Goal: Task Accomplishment & Management: Manage account settings

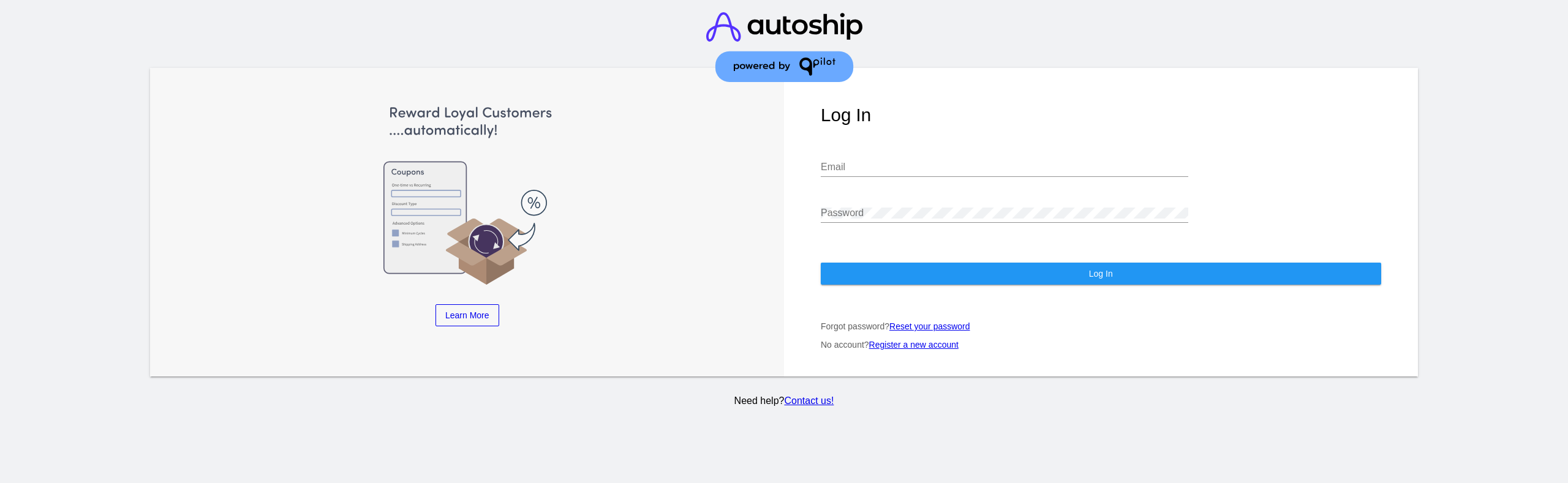
click at [879, 221] on div "Password" at bounding box center [1004, 209] width 368 height 28
click at [873, 171] on input "Email" at bounding box center [1004, 167] width 368 height 11
type input "[EMAIL_ADDRESS][DOMAIN_NAME]"
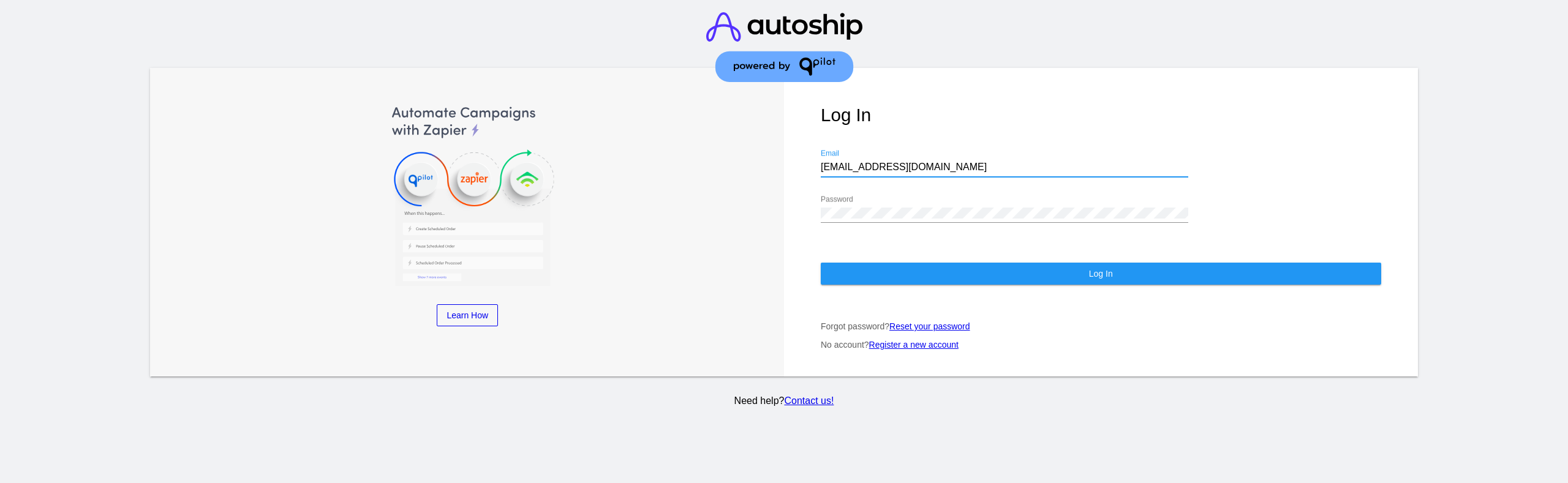
click at [896, 265] on button "Log In" at bounding box center [1100, 273] width 561 height 22
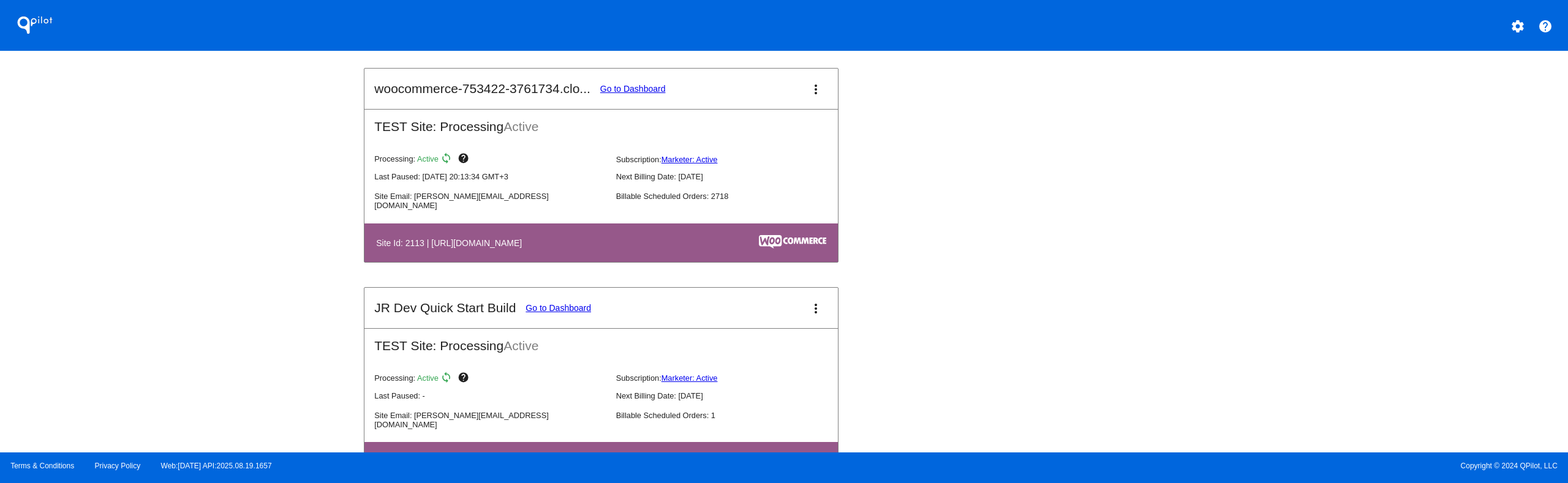
scroll to position [1347, 0]
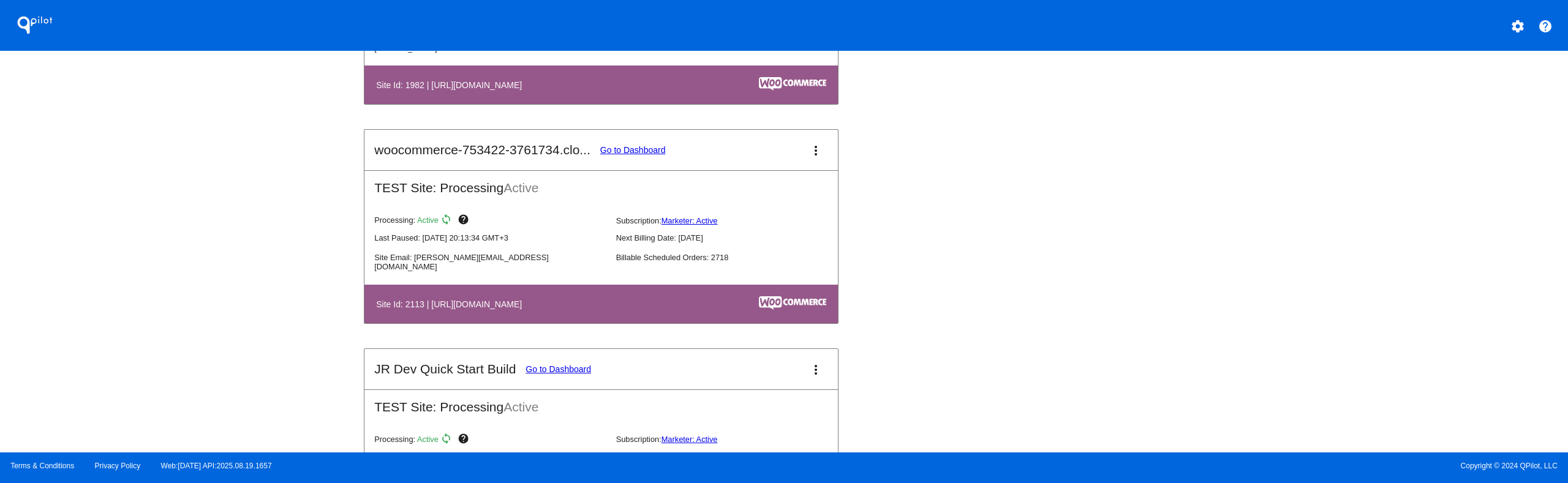
click at [628, 146] on link "Go to Dashboard" at bounding box center [632, 150] width 65 height 10
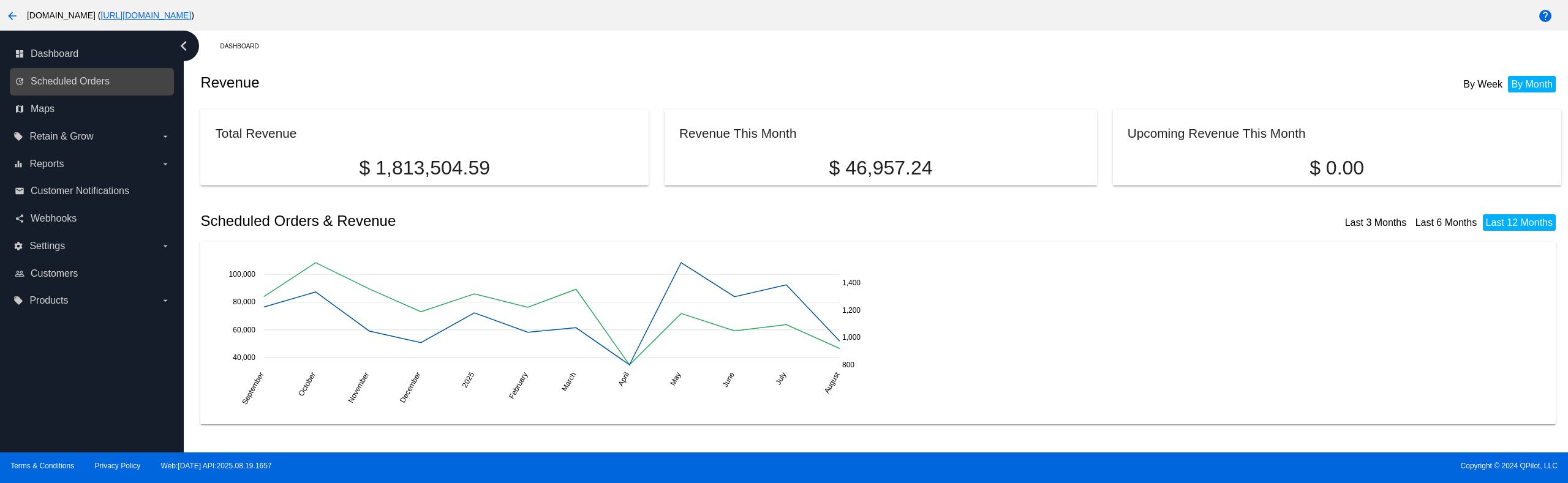
click at [96, 94] on div "update Scheduled Orders" at bounding box center [92, 82] width 164 height 28
click at [100, 92] on div "update Scheduled Orders" at bounding box center [92, 82] width 164 height 28
click at [102, 91] on link "update Scheduled Orders" at bounding box center [92, 81] width 155 height 20
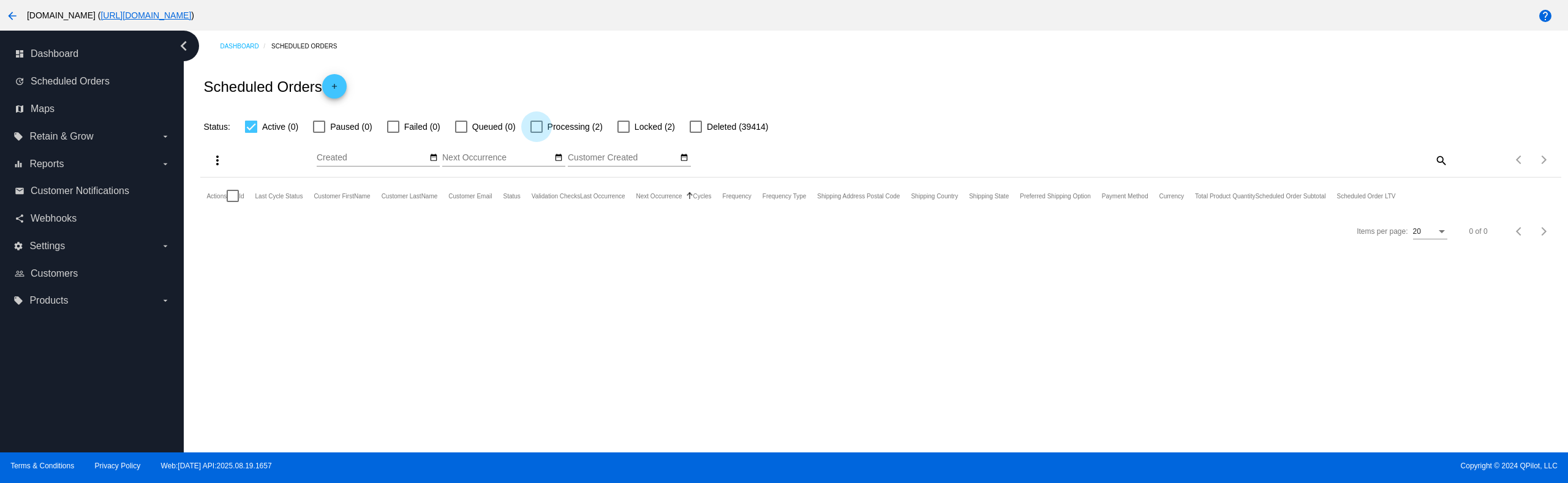
click at [538, 124] on div at bounding box center [536, 126] width 12 height 12
click at [537, 133] on input "Processing (2)" at bounding box center [536, 133] width 1 height 1
checkbox input "true"
click at [419, 120] on span "Failed (2)" at bounding box center [422, 127] width 36 height 15
click at [393, 133] on input "Failed (2)" at bounding box center [392, 133] width 1 height 1
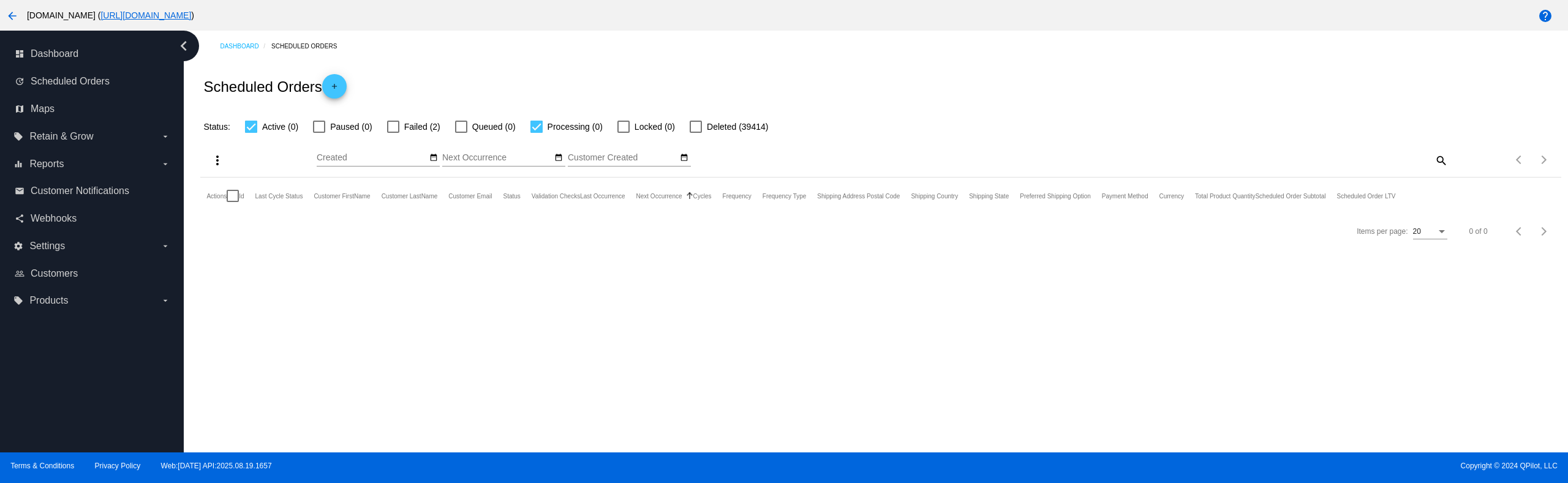
checkbox input "true"
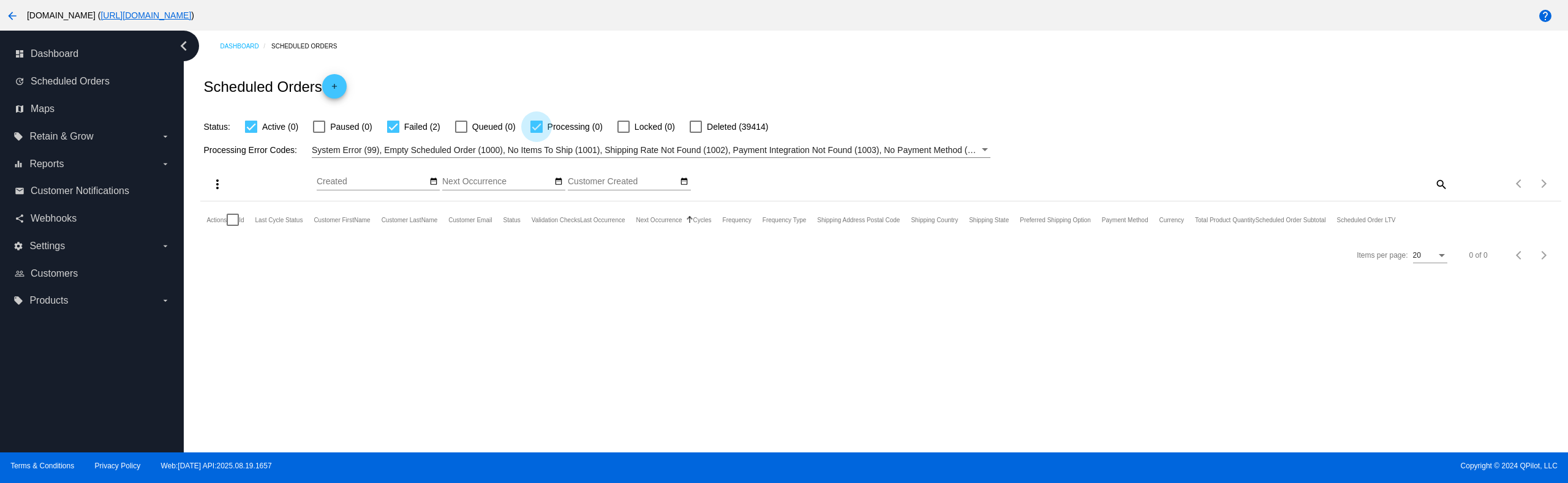
click at [542, 123] on label "Processing (0)" at bounding box center [566, 127] width 73 height 15
click at [537, 133] on input "Processing (0)" at bounding box center [536, 133] width 1 height 1
checkbox input "false"
click at [569, 73] on div "Scheduled Orders add" at bounding box center [880, 86] width 1360 height 49
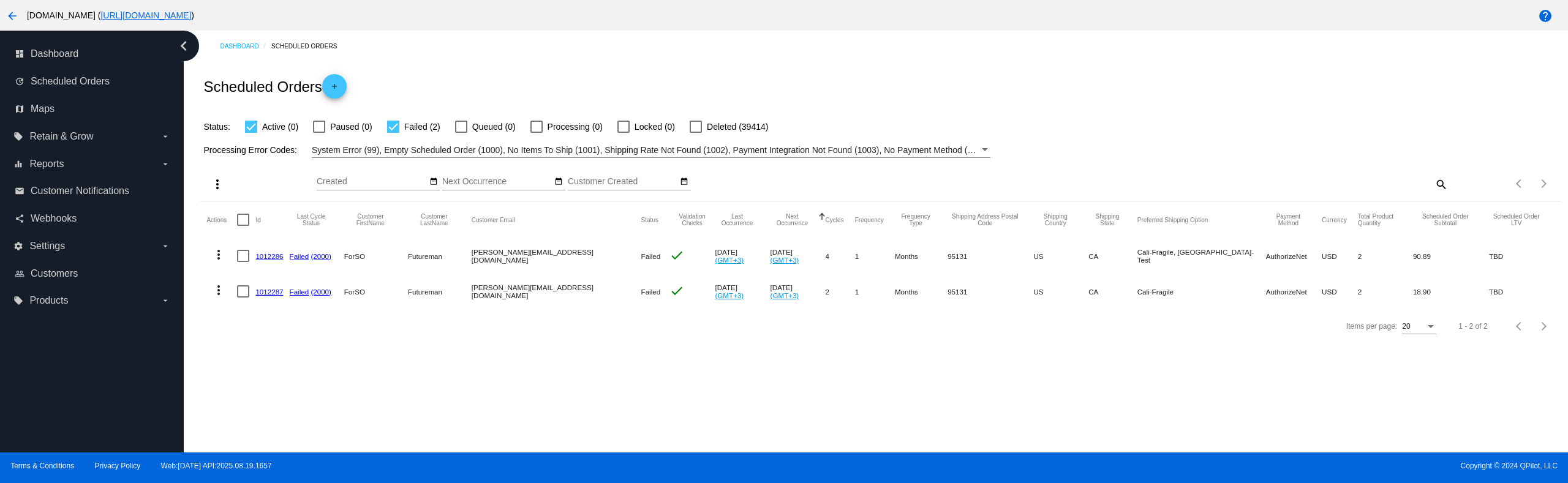
click at [277, 258] on link "1012286" at bounding box center [269, 256] width 28 height 8
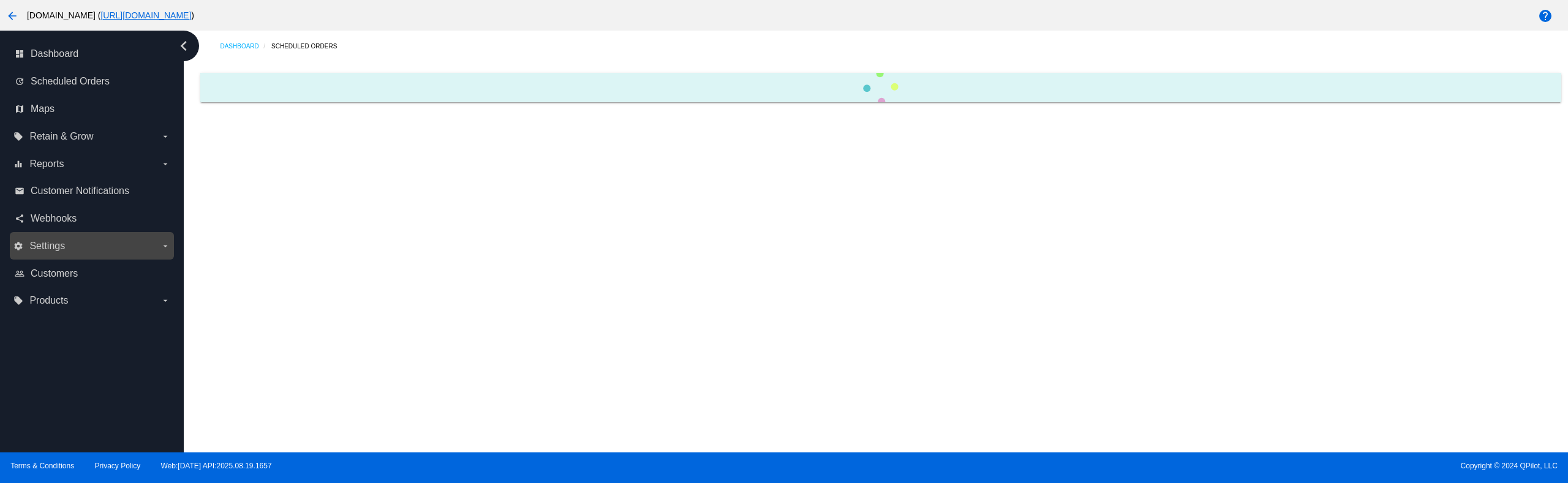
click at [143, 253] on label "settings Settings arrow_drop_down" at bounding box center [91, 246] width 156 height 20
click at [0, 0] on input "settings Settings arrow_drop_down" at bounding box center [0, 0] width 0 height 0
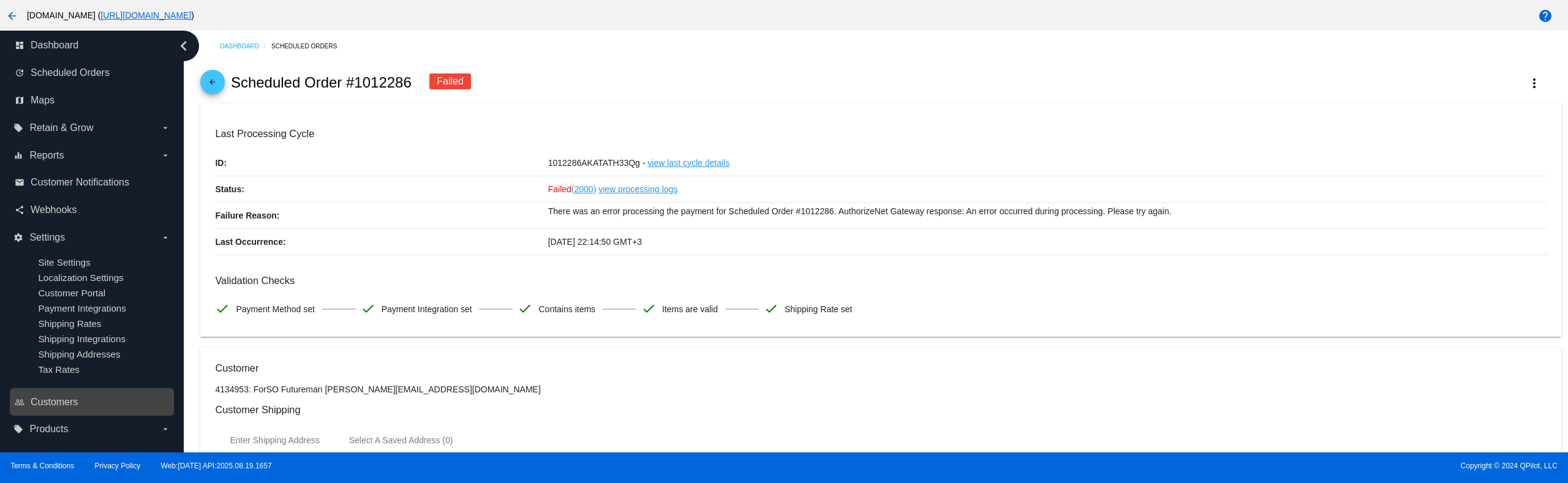
scroll to position [9, 0]
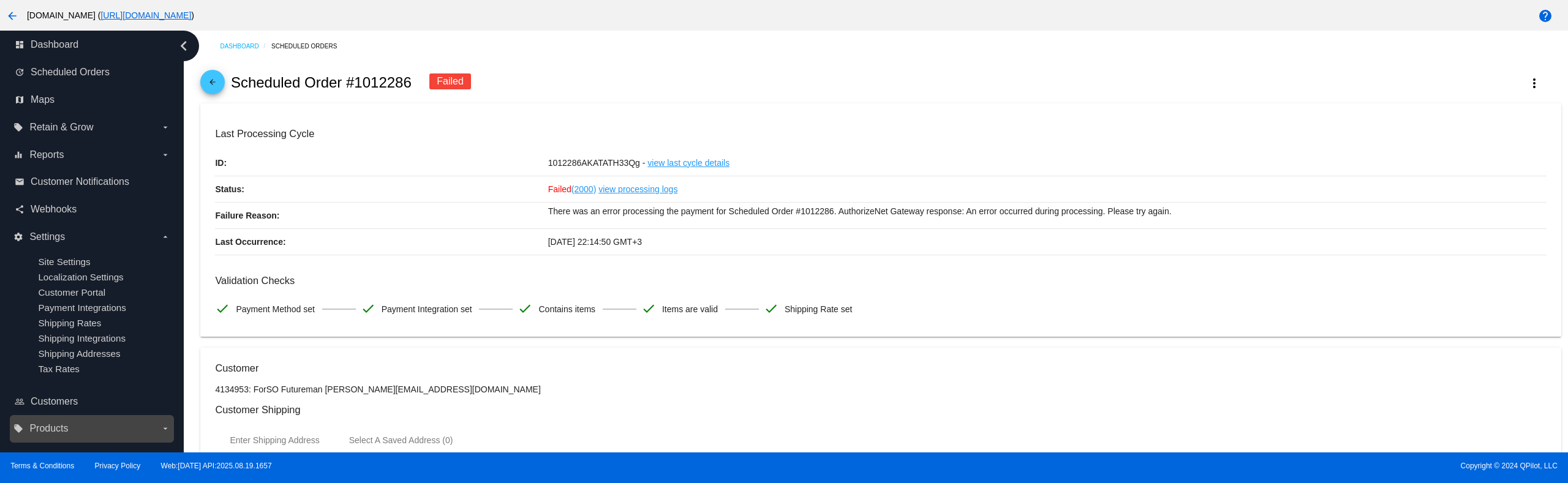
click at [94, 428] on label "local_offer Products arrow_drop_down" at bounding box center [91, 429] width 156 height 20
click at [0, 0] on input "local_offer Products arrow_drop_down" at bounding box center [0, 0] width 0 height 0
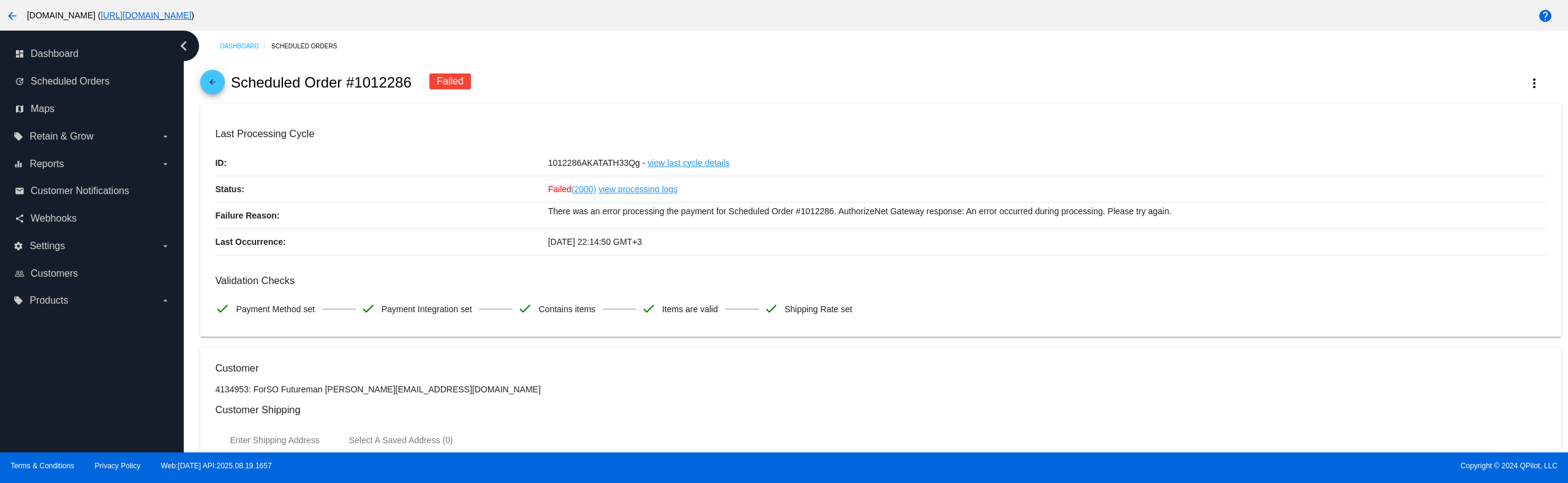
scroll to position [0, 0]
click at [100, 257] on div "settings Settings arrow_drop_down" at bounding box center [92, 246] width 164 height 28
click at [105, 243] on label "settings Settings arrow_drop_down" at bounding box center [91, 246] width 156 height 20
click at [0, 0] on input "settings Settings arrow_drop_down" at bounding box center [0, 0] width 0 height 0
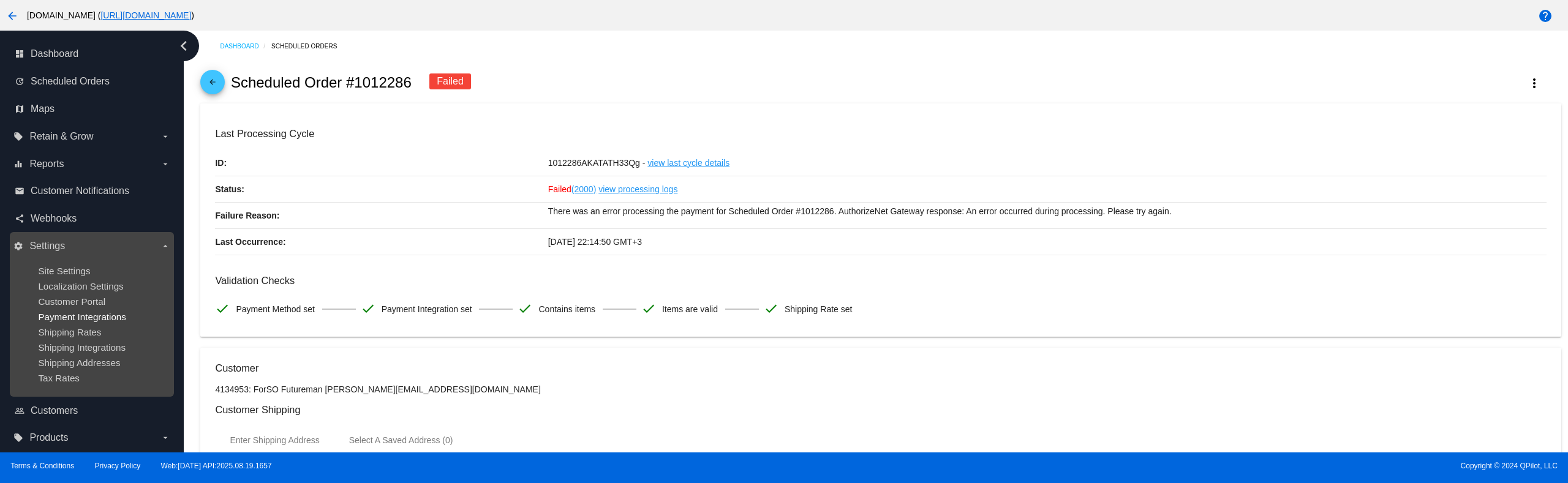
click at [104, 318] on span "Payment Integrations" at bounding box center [82, 317] width 88 height 10
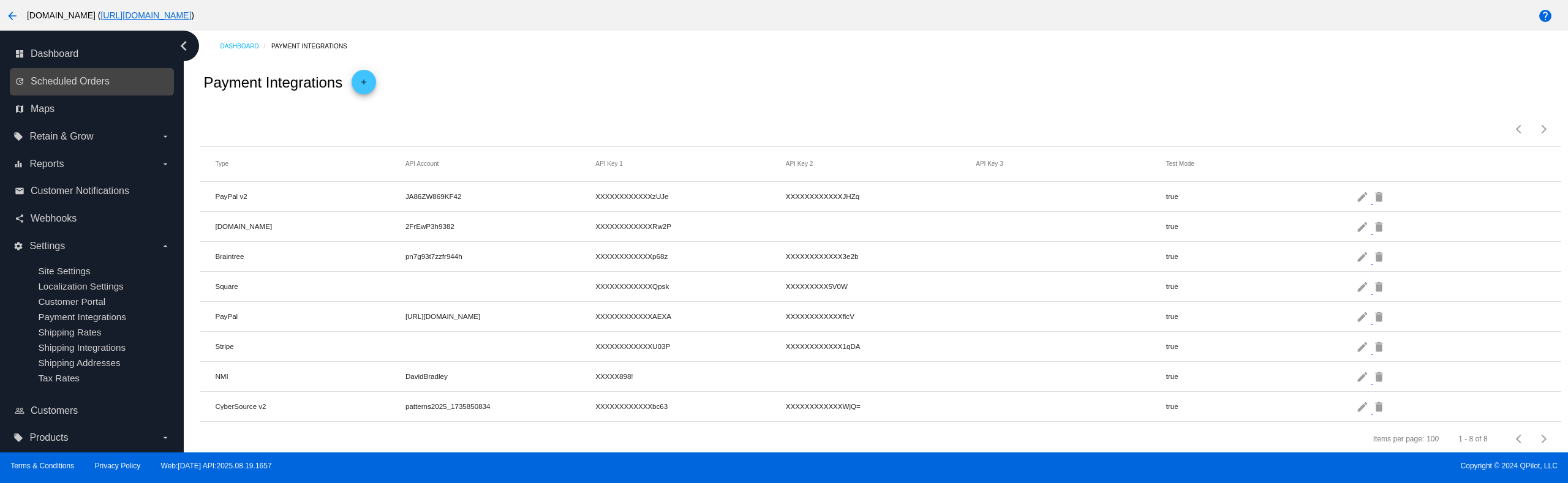
click at [102, 75] on link "update Scheduled Orders" at bounding box center [92, 81] width 155 height 20
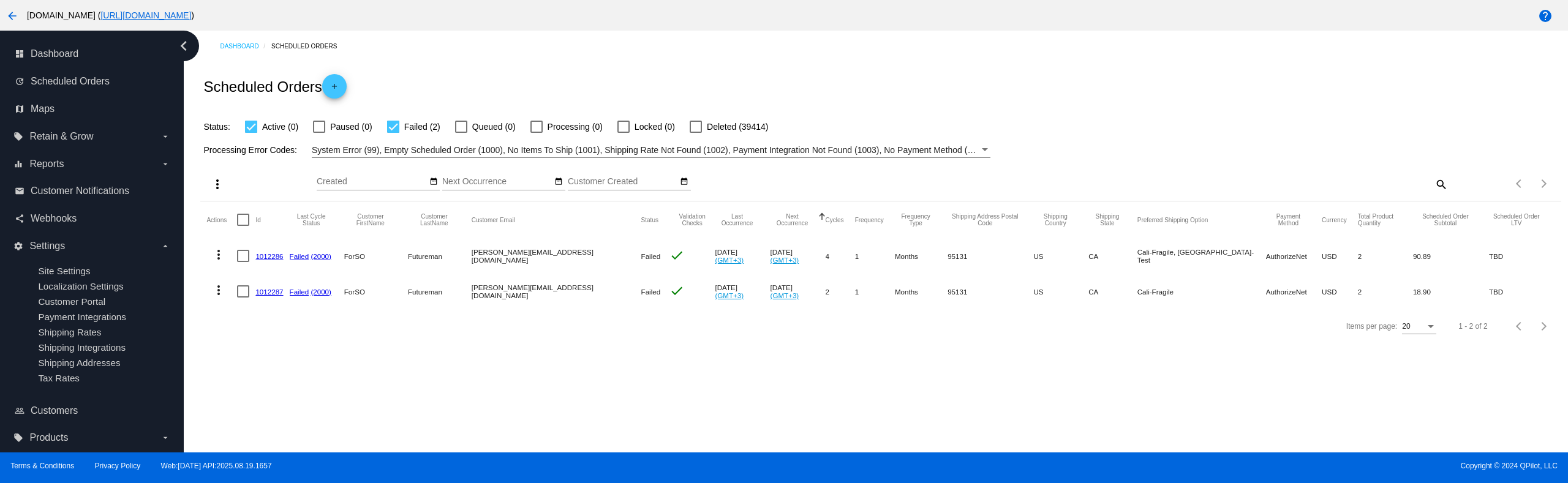
click at [395, 127] on div at bounding box center [393, 126] width 12 height 12
click at [393, 133] on input "Failed (2)" at bounding box center [392, 133] width 1 height 1
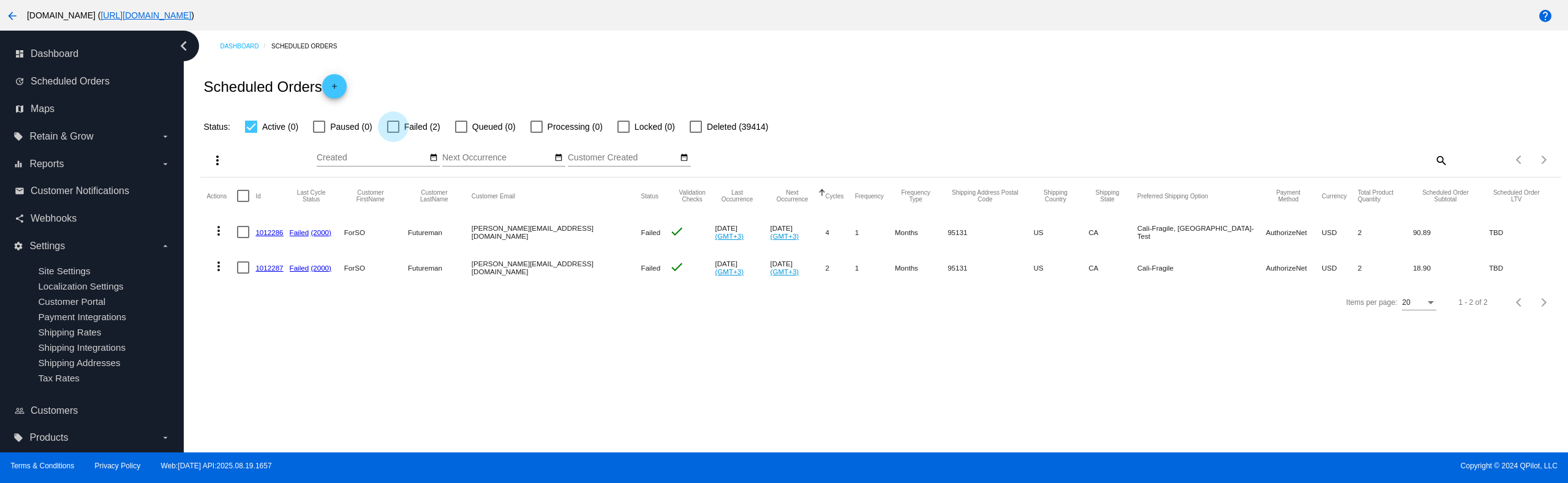
click at [395, 126] on div at bounding box center [393, 126] width 12 height 12
click at [393, 133] on input "Failed (2)" at bounding box center [392, 133] width 1 height 1
checkbox input "true"
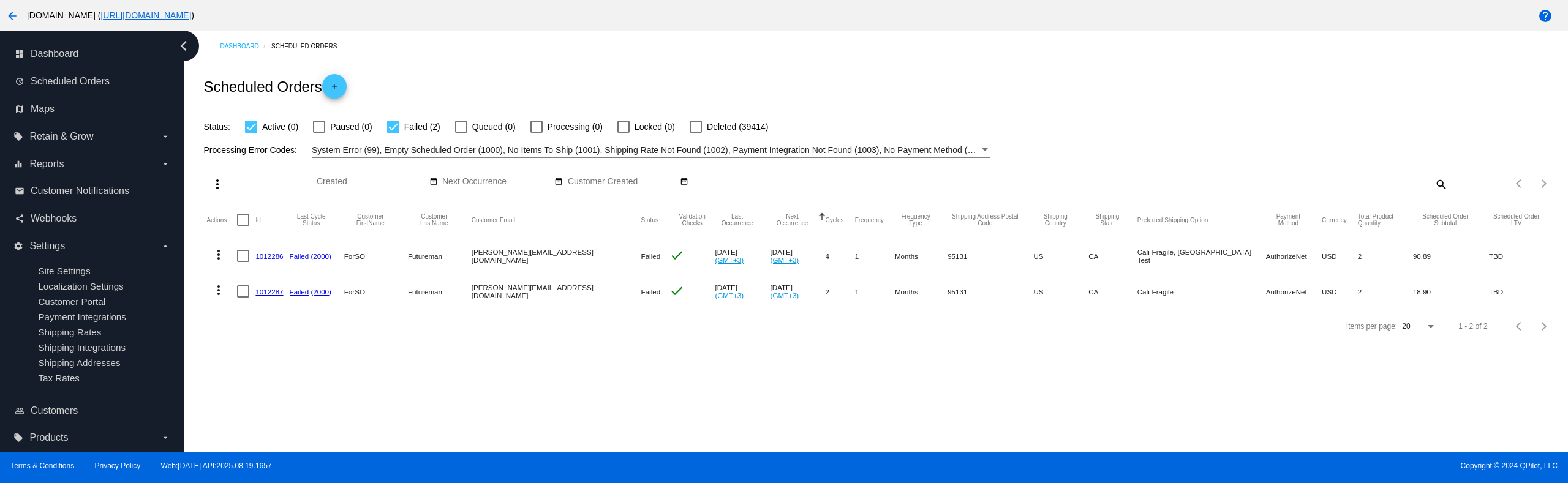
click at [242, 219] on div at bounding box center [243, 220] width 12 height 12
click at [242, 226] on input "checkbox" at bounding box center [242, 226] width 1 height 1
checkbox input "true"
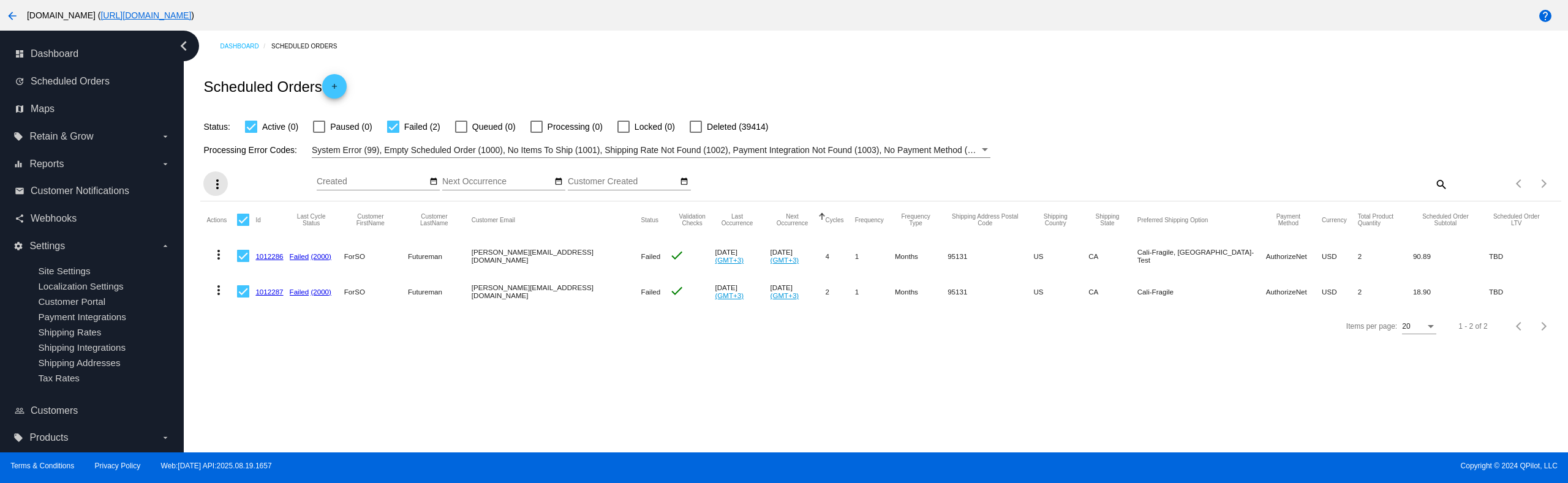
click at [226, 180] on button "more_vert" at bounding box center [215, 183] width 25 height 25
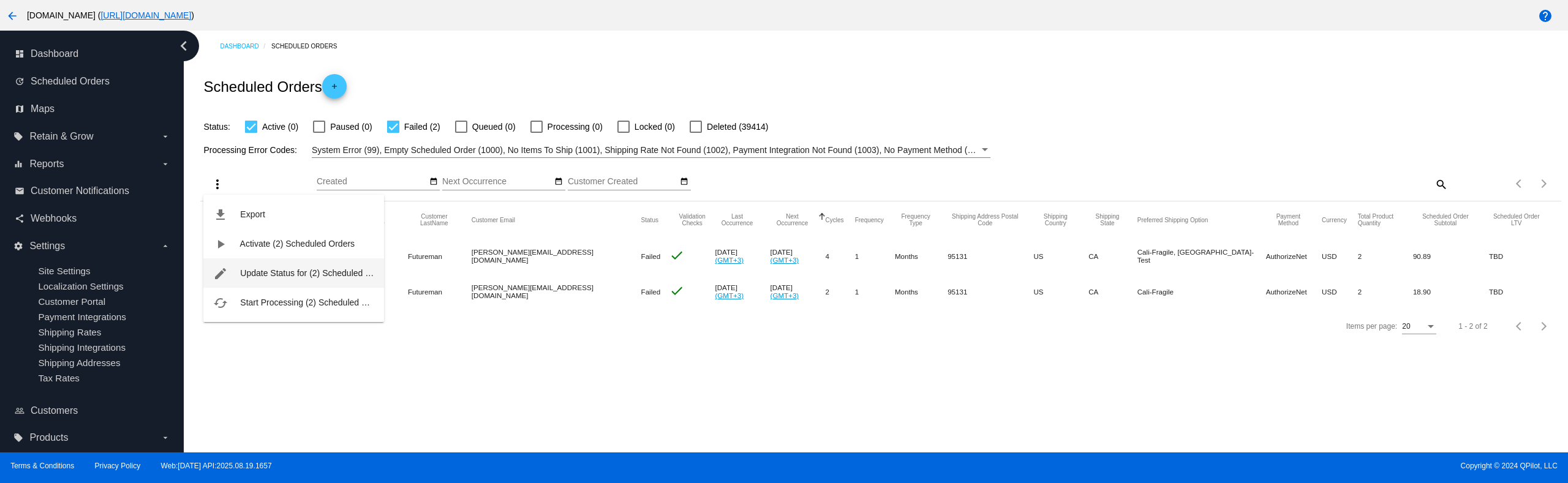
click at [287, 274] on span "Update Status for (2) Scheduled Orders" at bounding box center [315, 273] width 152 height 10
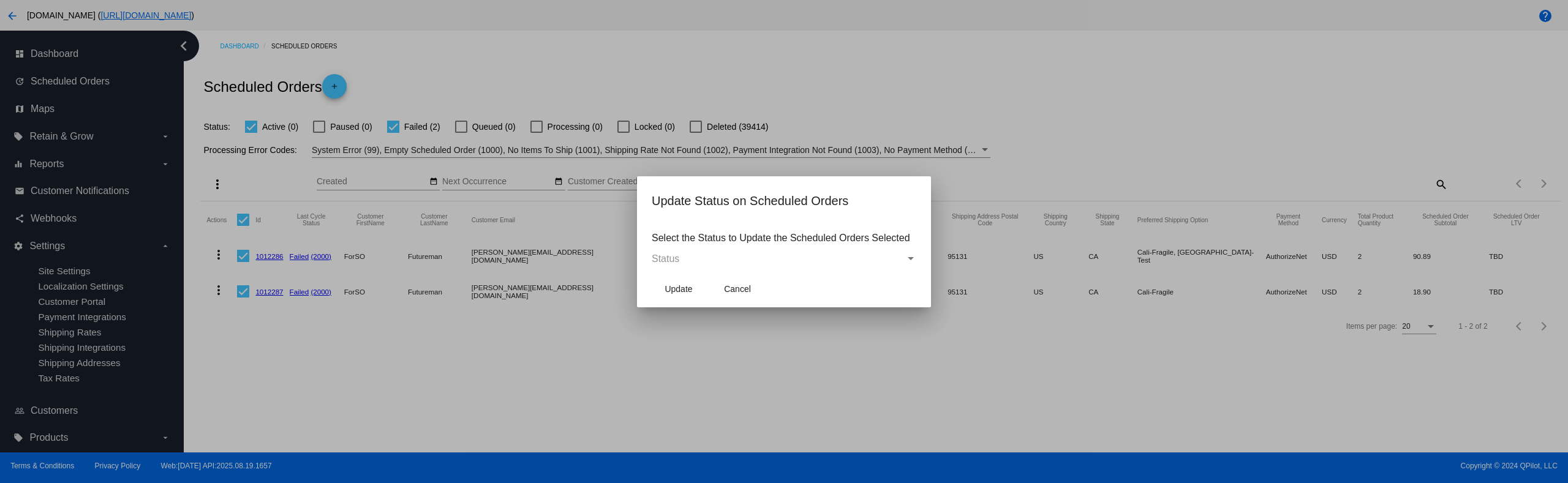
click at [714, 264] on mat-dialog-content "Select the Status to Update the Scheduled Orders Selected Status" at bounding box center [783, 247] width 294 height 48
click at [714, 262] on div "Status" at bounding box center [778, 259] width 254 height 11
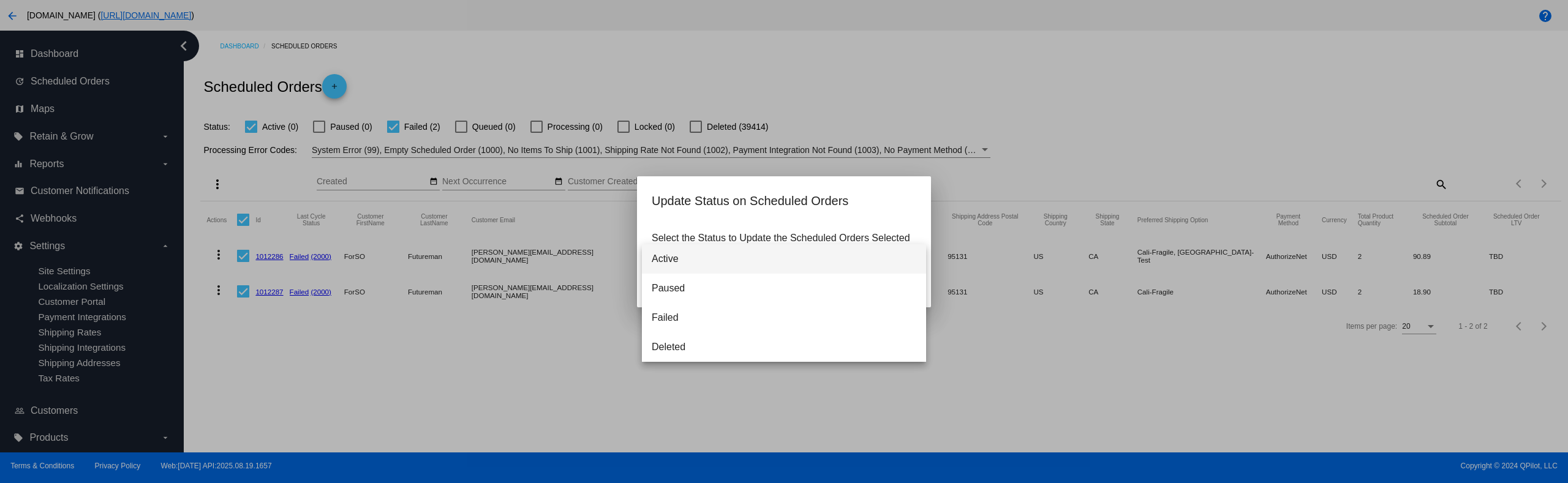
click at [540, 387] on div at bounding box center [784, 242] width 1568 height 483
drag, startPoint x: 541, startPoint y: 378, endPoint x: 549, endPoint y: 373, distance: 9.4
click at [541, 377] on div at bounding box center [784, 242] width 1568 height 483
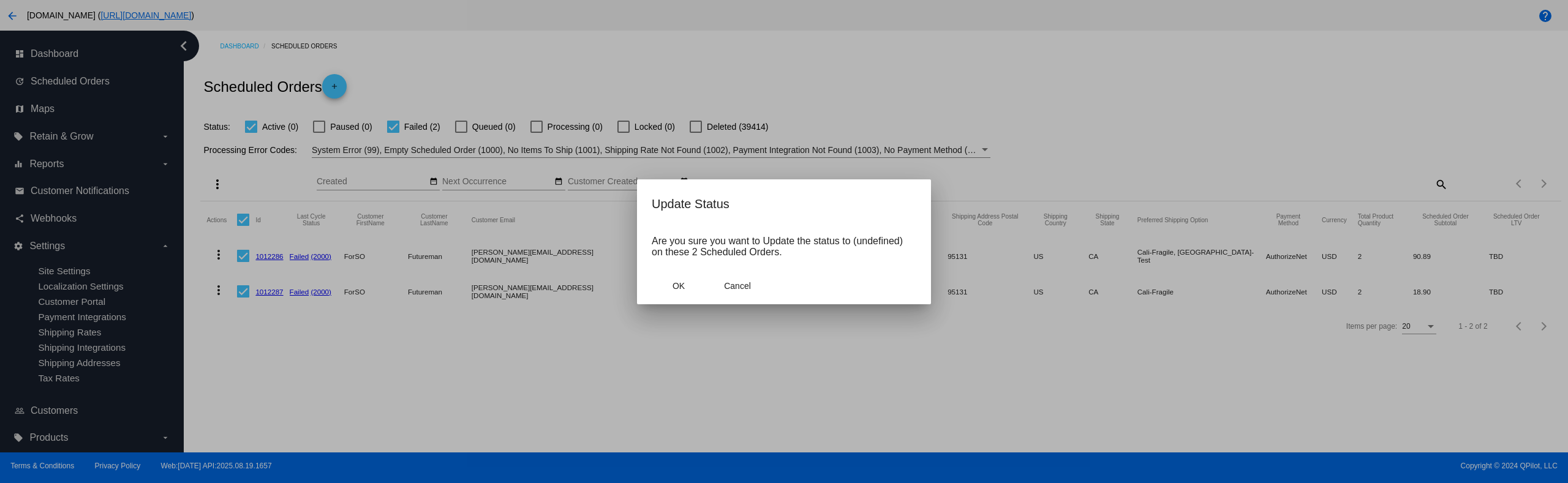
click at [202, 180] on div at bounding box center [784, 242] width 1568 height 483
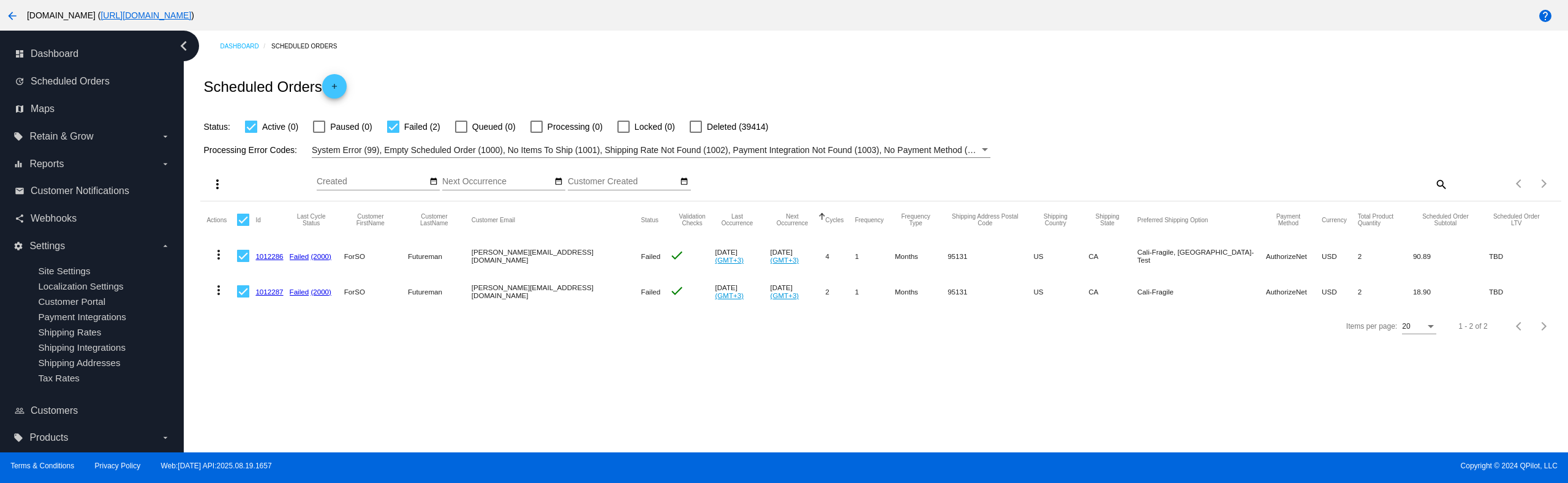
click at [215, 194] on button "more_vert" at bounding box center [215, 183] width 25 height 25
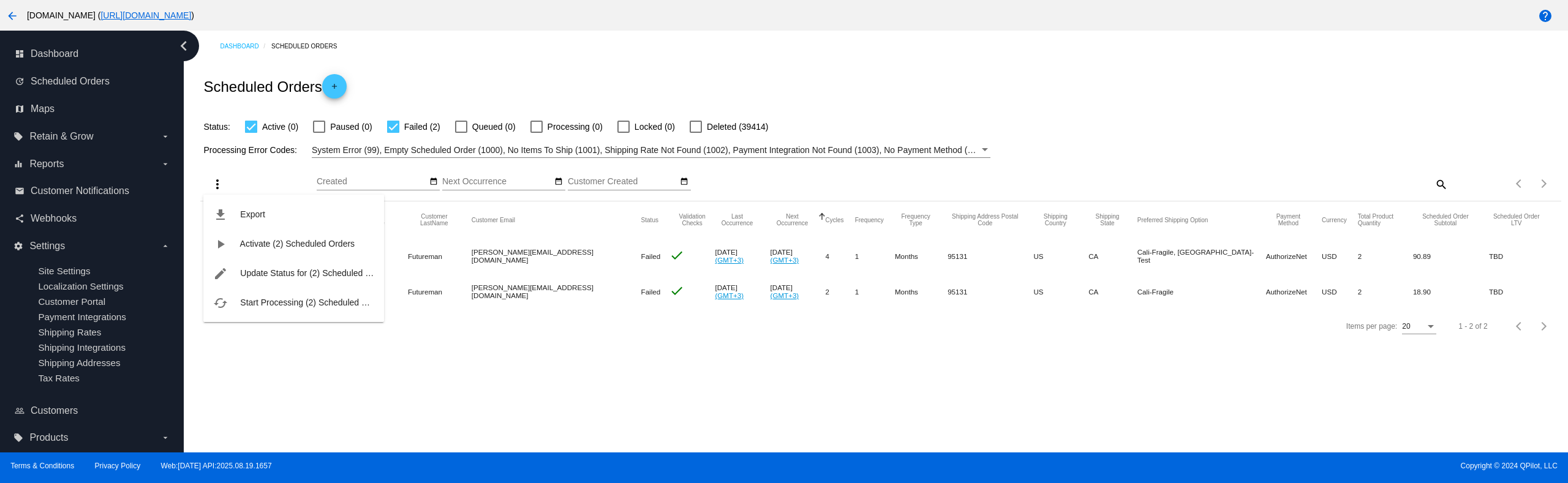
click at [309, 308] on button "cached Start Processing (2) Scheduled Orders" at bounding box center [293, 302] width 181 height 30
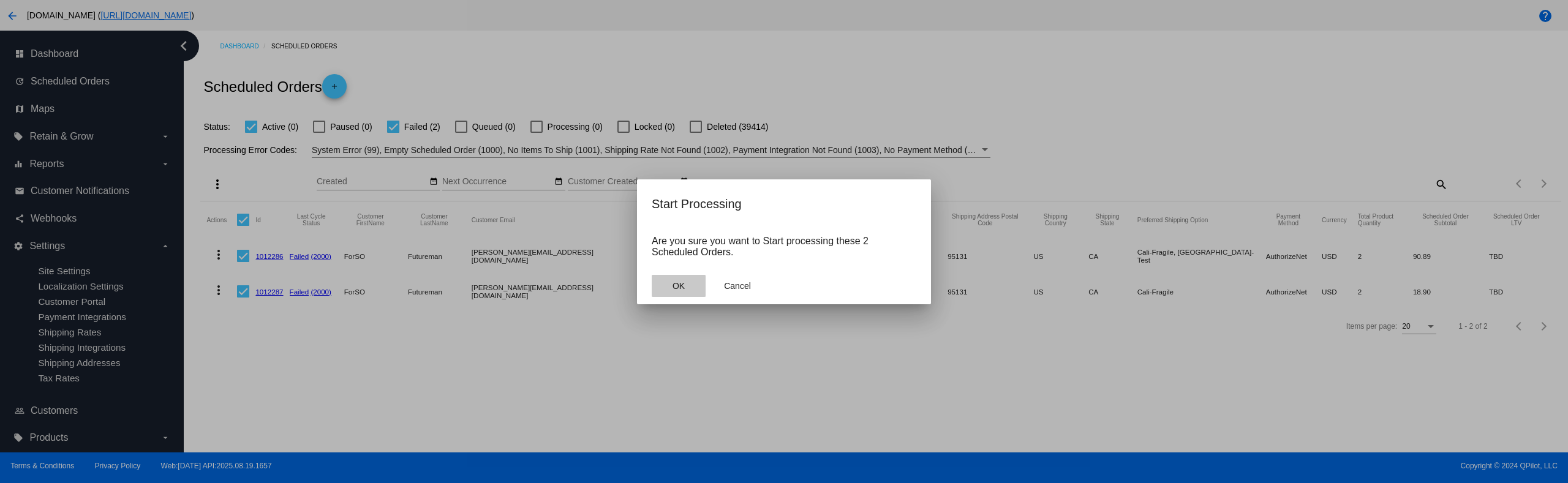
click at [673, 289] on span "OK" at bounding box center [678, 286] width 12 height 10
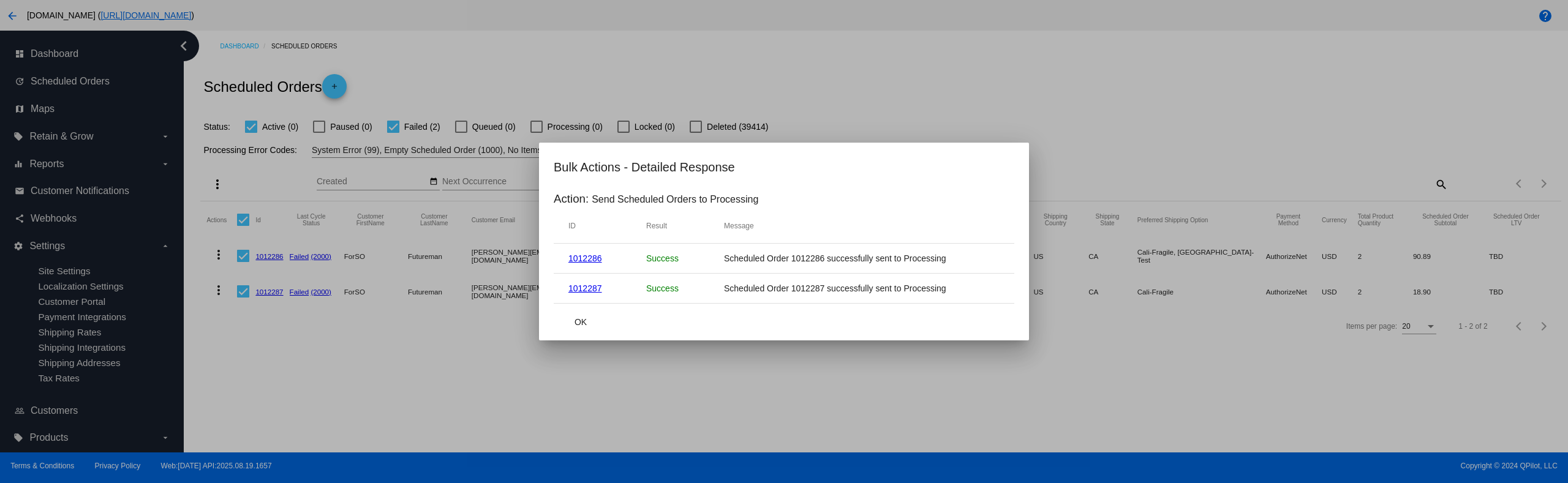
click at [541, 321] on mat-dialog-container "Bulk Actions - Detailed Response Action: Send Scheduled Orders to Processing ID…" at bounding box center [783, 242] width 490 height 198
click at [549, 309] on mat-dialog-container "Bulk Actions - Detailed Response Action: Send Scheduled Orders to Processing ID…" at bounding box center [783, 242] width 490 height 198
click at [548, 305] on mat-dialog-container "Bulk Actions - Detailed Response Action: Send Scheduled Orders to Processing ID…" at bounding box center [783, 242] width 490 height 198
click at [558, 311] on mat-dialog-actions "OK" at bounding box center [783, 322] width 461 height 37
click at [594, 321] on button "OK" at bounding box center [580, 322] width 54 height 22
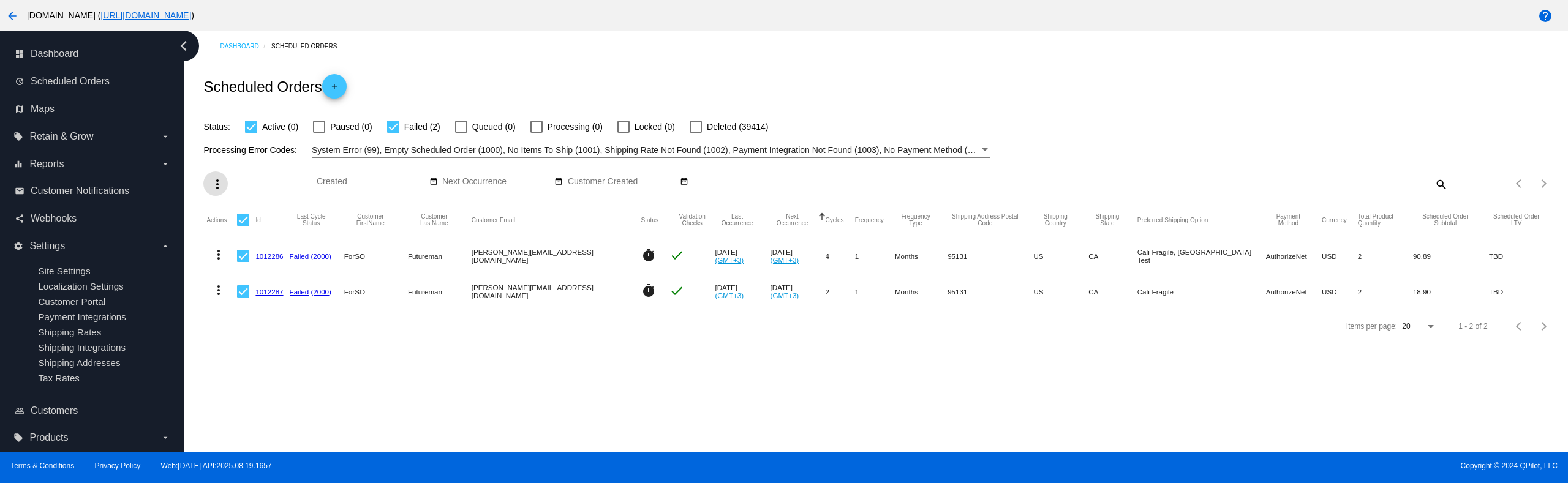
click at [401, 120] on label "Failed (2)" at bounding box center [413, 127] width 53 height 15
click at [393, 133] on input "Failed (2)" at bounding box center [392, 133] width 1 height 1
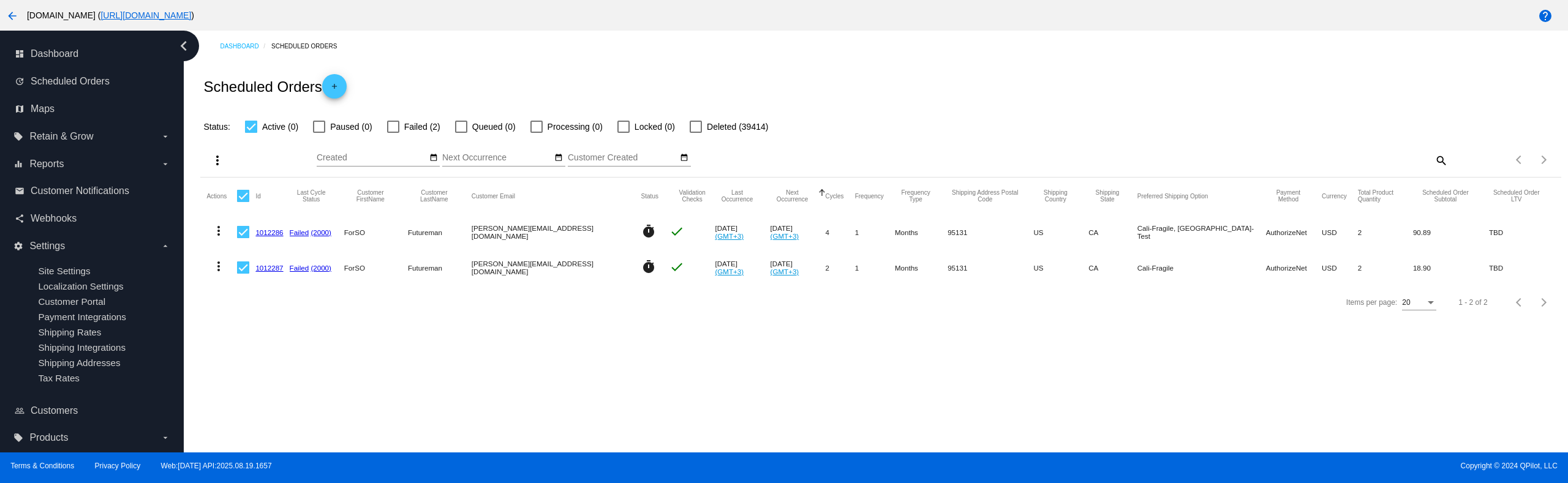
click at [442, 68] on div "Scheduled Orders add" at bounding box center [880, 86] width 1360 height 49
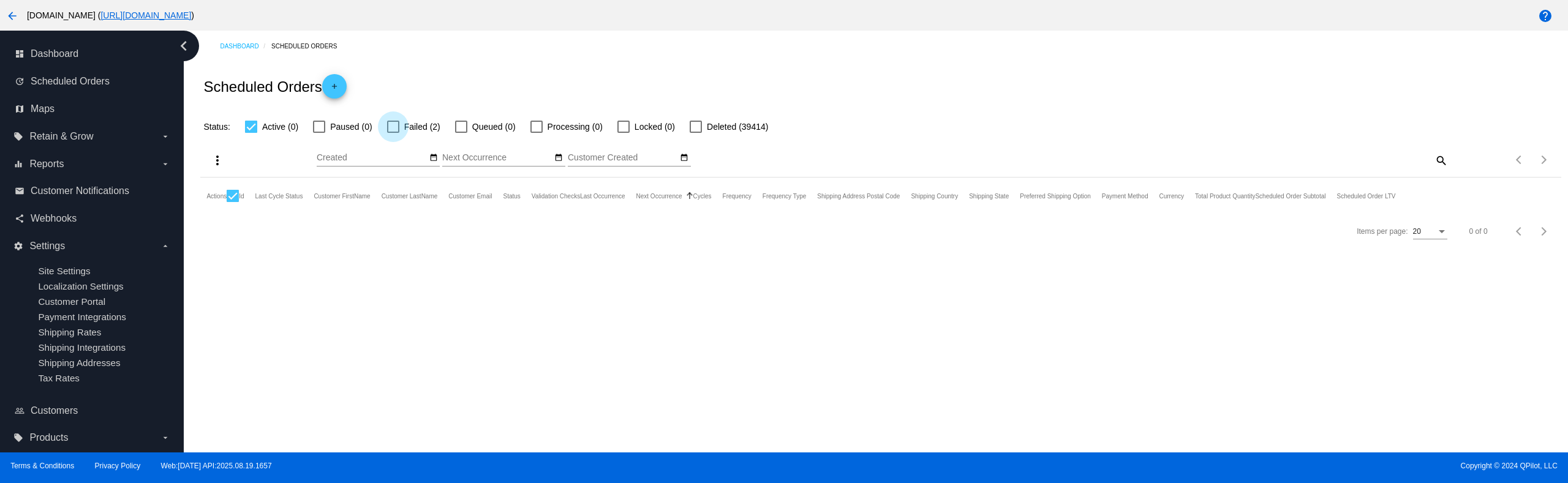
click at [409, 124] on span "Failed (2)" at bounding box center [422, 127] width 36 height 15
click at [393, 133] on input "Failed (2)" at bounding box center [392, 133] width 1 height 1
click at [408, 124] on span "Failed (2)" at bounding box center [422, 127] width 36 height 15
click at [393, 133] on input "Failed (2)" at bounding box center [392, 133] width 1 height 1
click at [403, 126] on label "Failed (2)" at bounding box center [413, 127] width 53 height 15
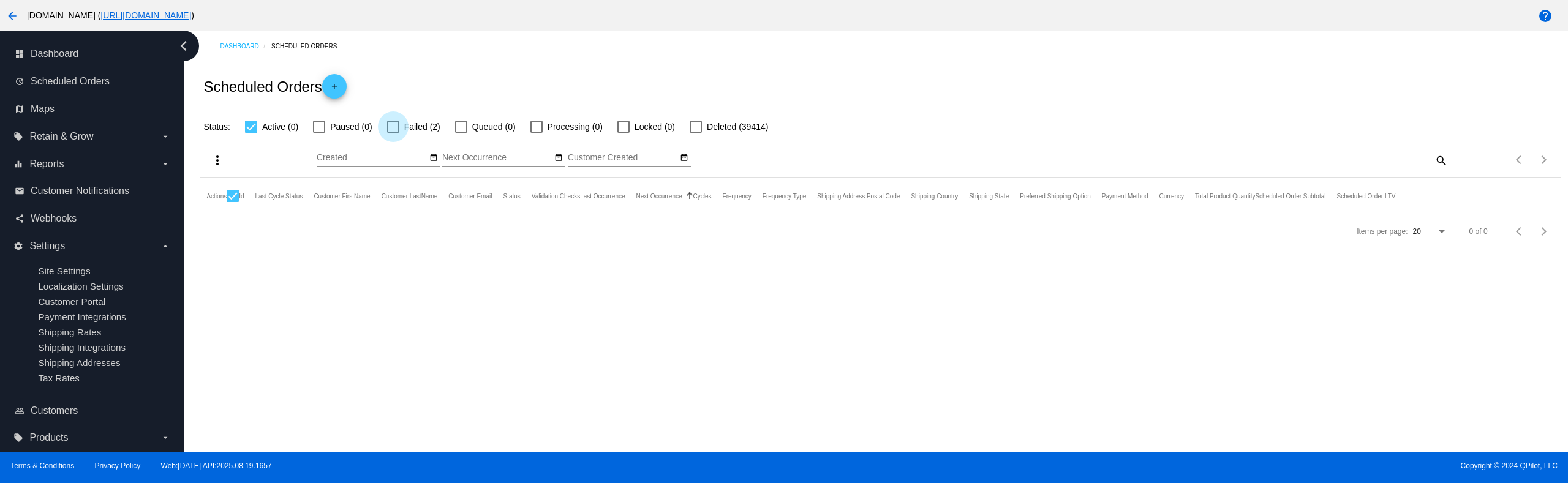
click at [393, 133] on input "Failed (2)" at bounding box center [392, 133] width 1 height 1
checkbox input "true"
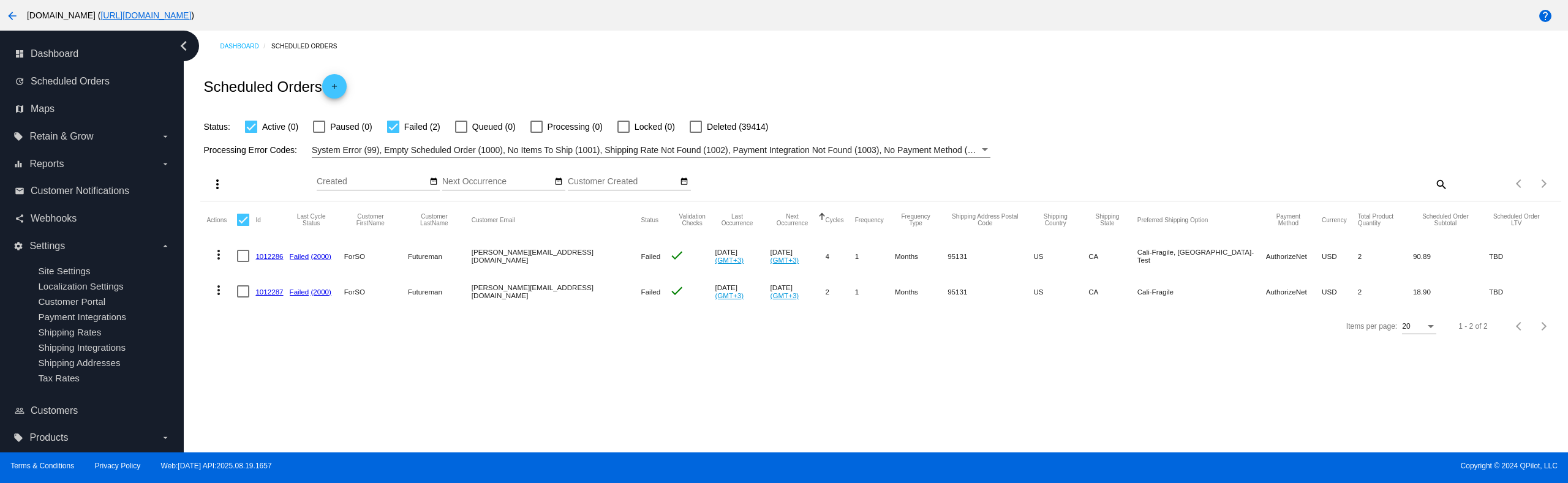
click at [268, 255] on link "1012286" at bounding box center [269, 256] width 28 height 8
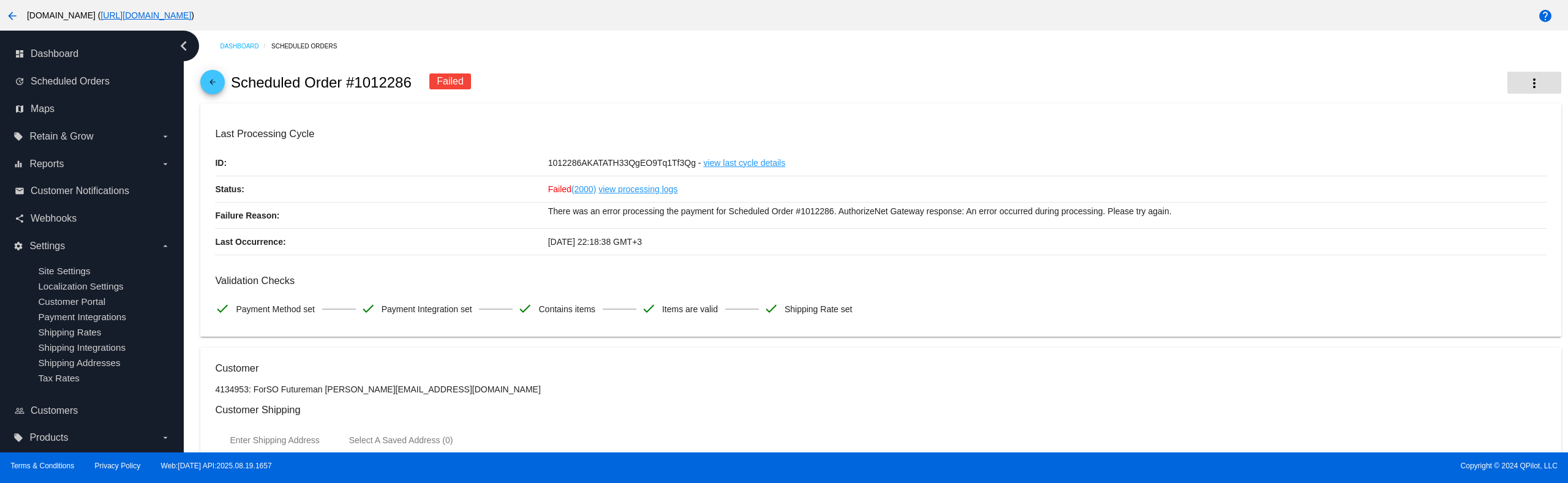
click at [1533, 80] on button "more_vert" at bounding box center [1534, 83] width 54 height 22
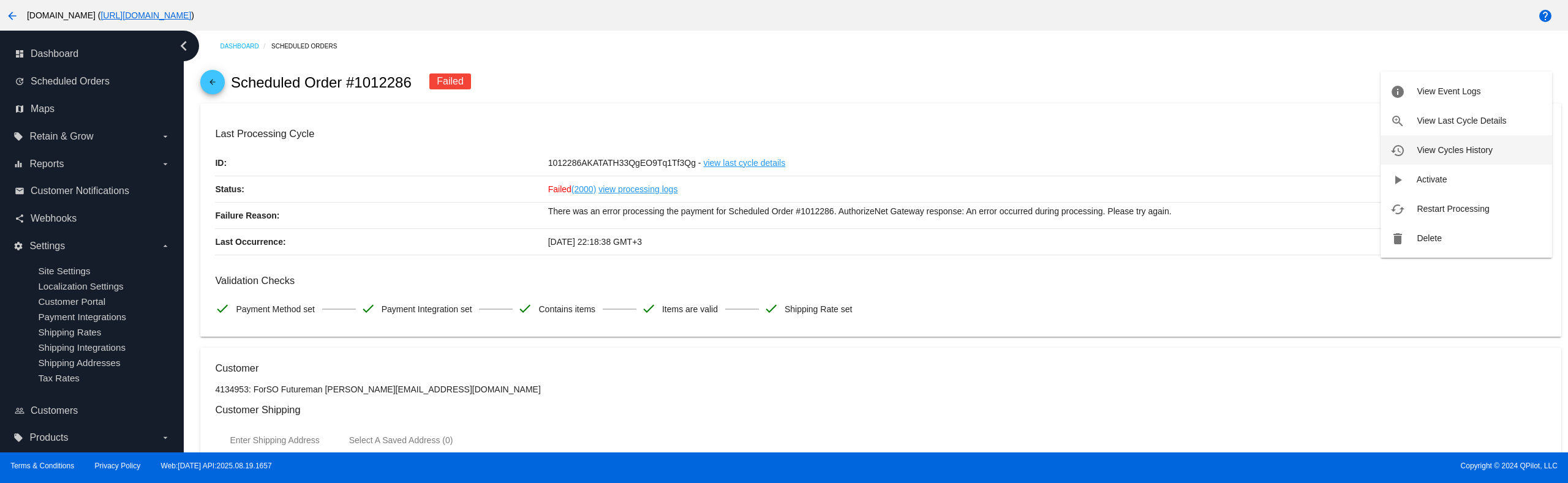
click at [1437, 147] on span "View Cycles History" at bounding box center [1454, 150] width 75 height 10
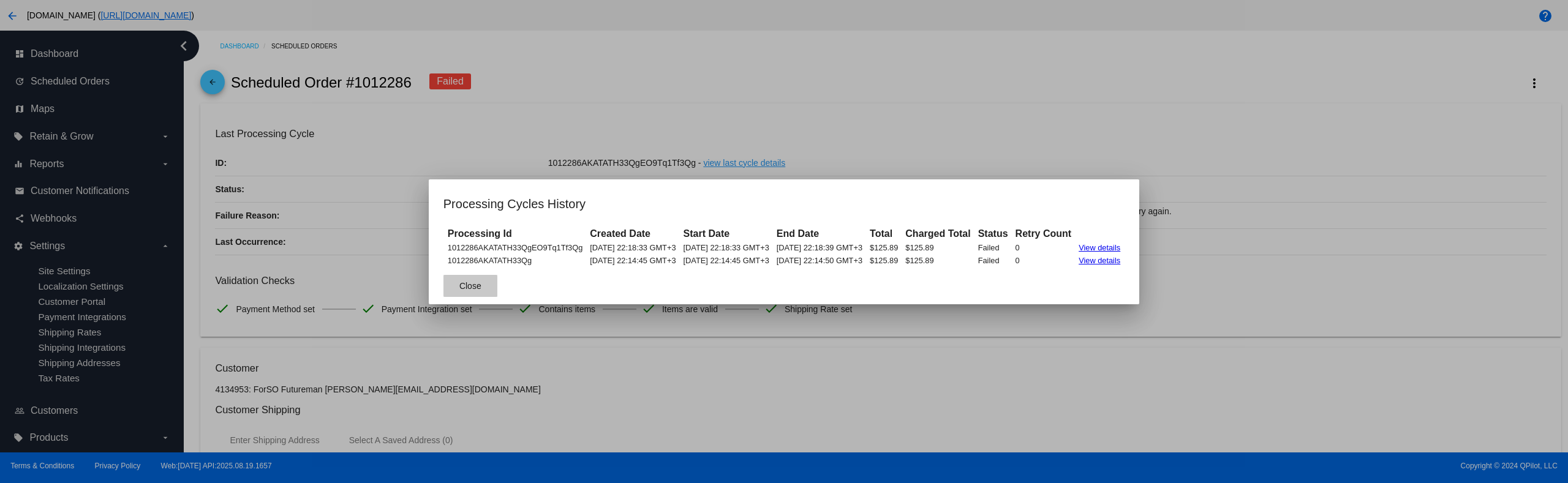
click at [461, 289] on button "Close" at bounding box center [470, 286] width 54 height 22
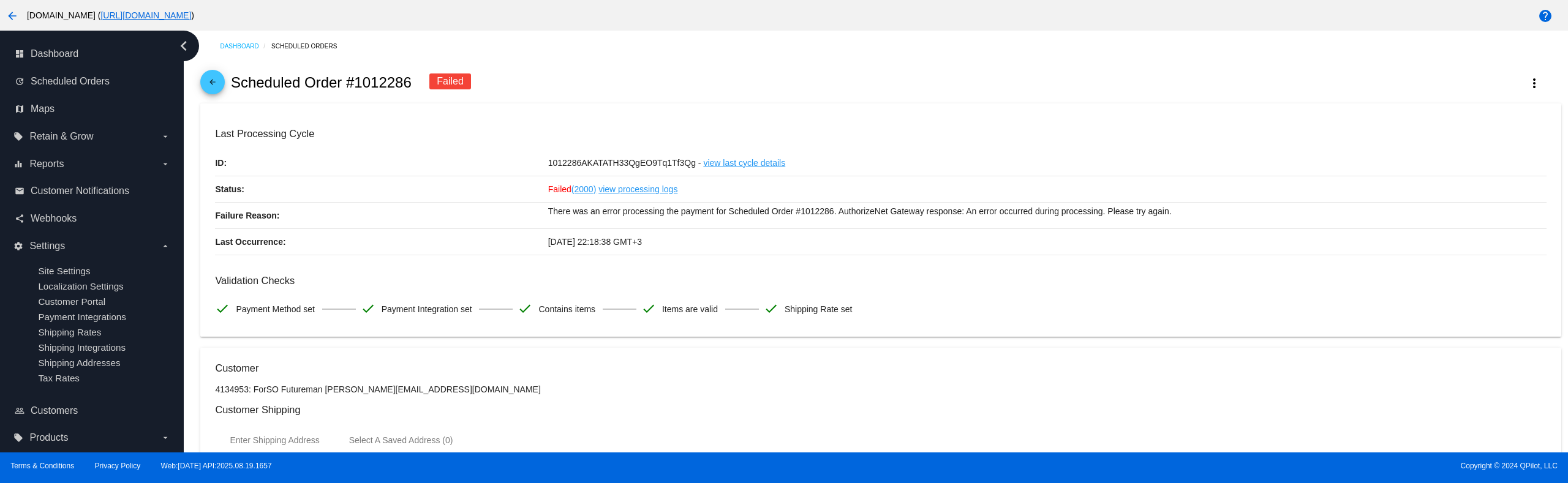
click at [875, 214] on p "There was an error processing the payment for Scheduled Order #1012286. Authori…" at bounding box center [1047, 211] width 998 height 17
click at [875, 213] on p "There was an error processing the payment for Scheduled Order #1012286. Authori…" at bounding box center [1047, 211] width 998 height 17
copy p "AuthorizeNet"
drag, startPoint x: 1386, startPoint y: 130, endPoint x: 1027, endPoint y: 94, distance: 360.8
click at [1379, 126] on mat-card "Last Processing Cycle ID: 1012286AKATATH33QgEO9Tq1Tf3Qg - view last cycle detai…" at bounding box center [880, 220] width 1360 height 234
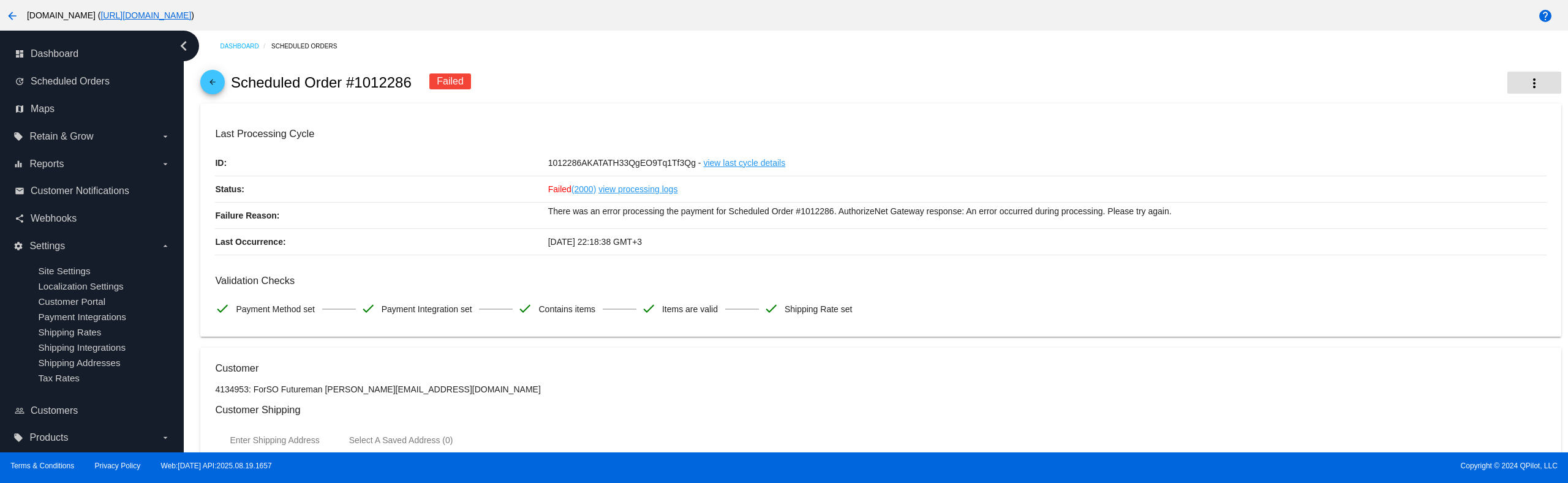
click at [1512, 80] on button "more_vert" at bounding box center [1534, 83] width 54 height 22
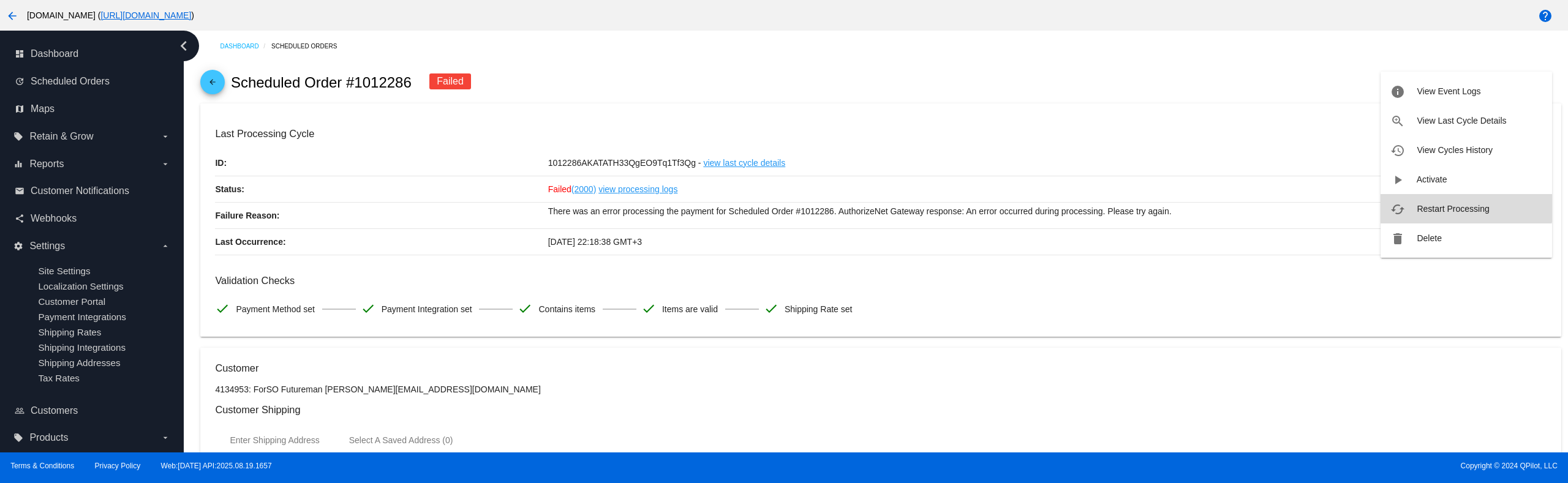
click at [1448, 205] on span "Restart Processing" at bounding box center [1453, 209] width 73 height 10
